Goal: Task Accomplishment & Management: Use online tool/utility

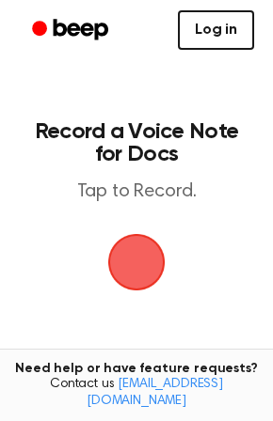
click at [221, 32] on link "Log in" at bounding box center [216, 29] width 76 height 39
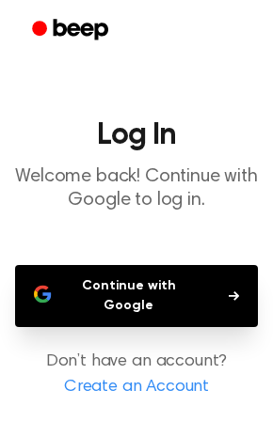
click at [122, 282] on button "Continue with Google" at bounding box center [136, 296] width 243 height 62
